Goal: Check status

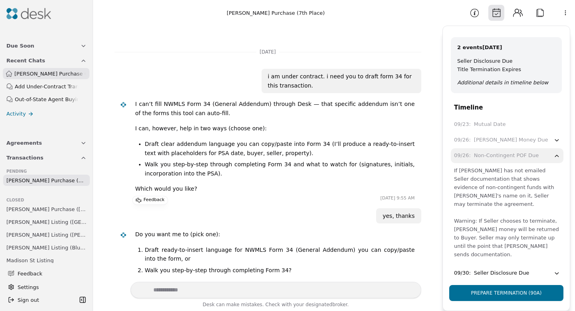
scroll to position [3997, 0]
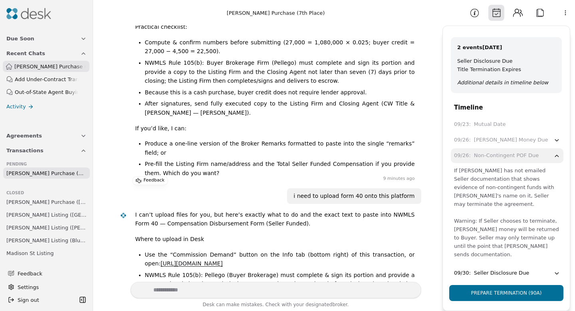
click at [53, 66] on span "[PERSON_NAME] Purchase (7th Place)" at bounding box center [50, 66] width 72 height 8
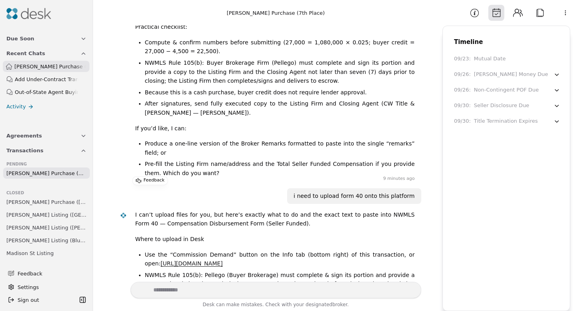
click at [465, 42] on div "Timeline" at bounding box center [506, 42] width 127 height 10
click at [556, 74] on icon "button" at bounding box center [557, 74] width 7 height 7
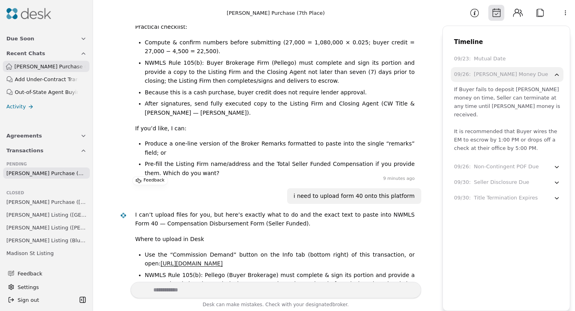
click at [60, 65] on span "[PERSON_NAME] Purchase (7th Place)" at bounding box center [50, 66] width 72 height 8
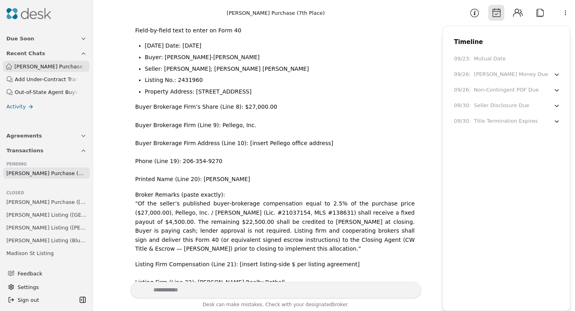
scroll to position [4343, 0]
